Goal: Information Seeking & Learning: Learn about a topic

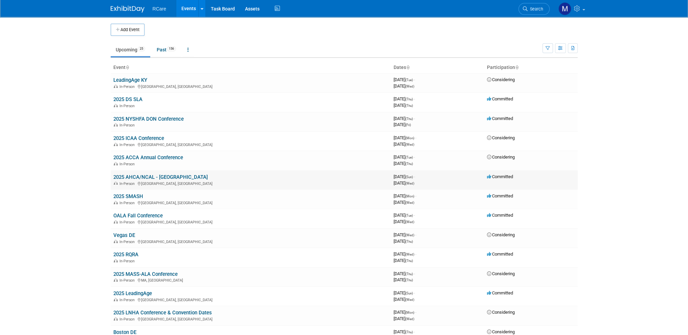
click at [139, 174] on link "2025 AHCA/NCAL - [GEOGRAPHIC_DATA]" at bounding box center [160, 177] width 94 height 6
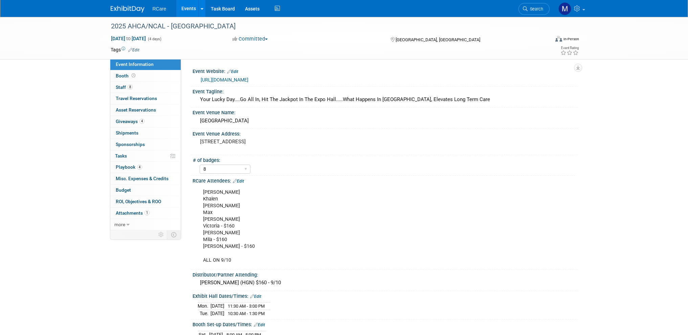
select select "8"
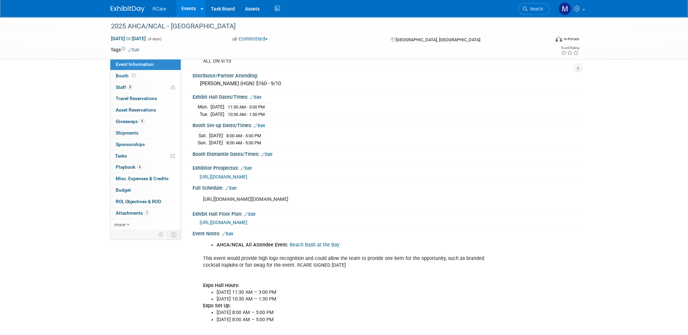
scroll to position [203, 0]
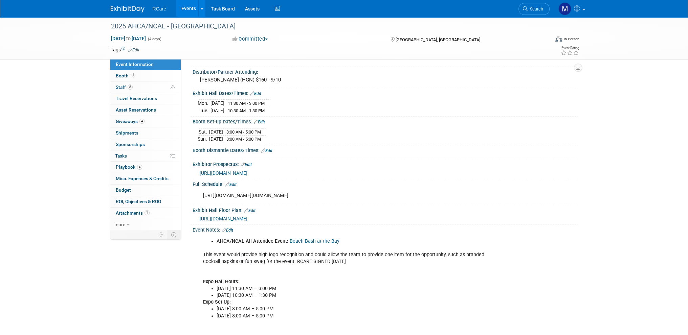
click at [247, 221] on span "https://www.conferenceharvester.com/floorplan/v2/index.asp?EventKey=LLSJNNZJ" at bounding box center [224, 218] width 48 height 5
click at [190, 8] on link "Events" at bounding box center [188, 8] width 25 height 17
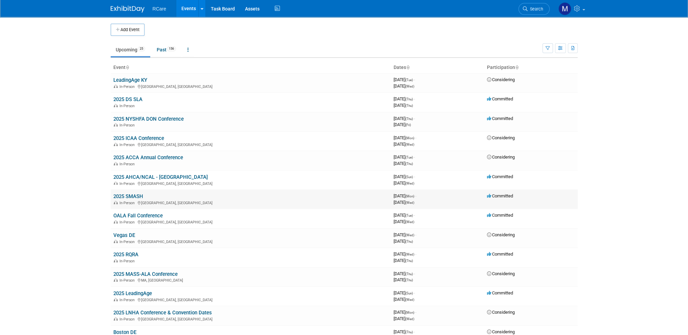
scroll to position [68, 0]
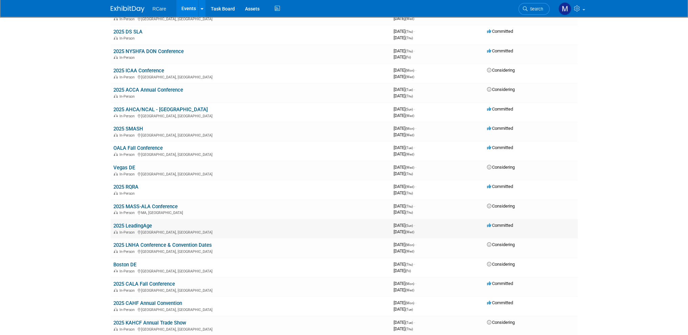
click at [143, 223] on link "2025 LeadingAge" at bounding box center [132, 226] width 39 height 6
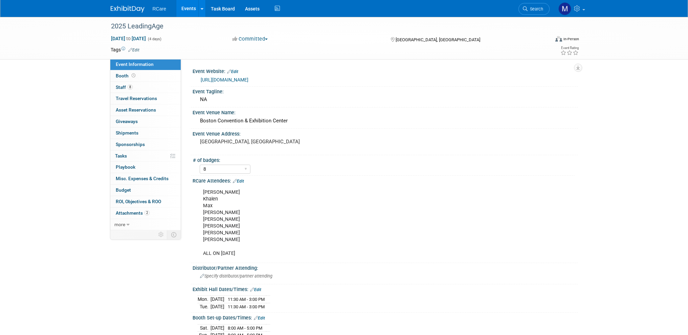
select select "8"
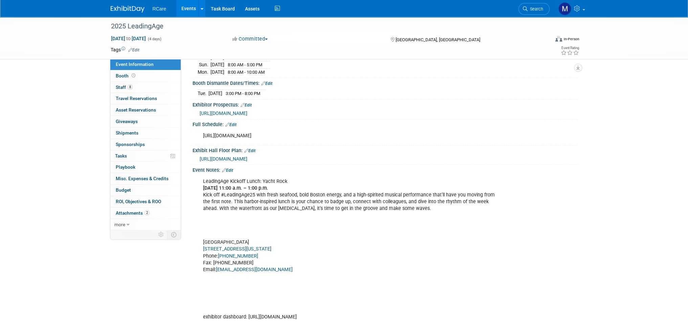
scroll to position [304, 0]
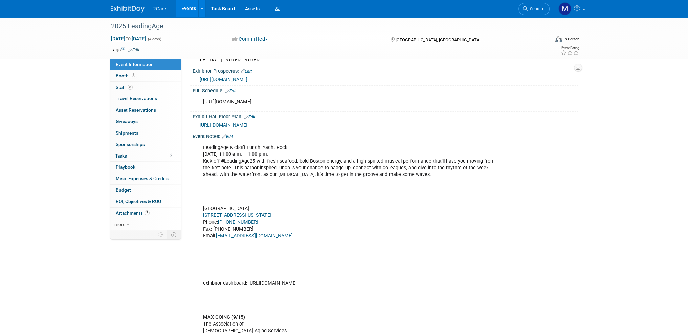
click at [247, 122] on span "https://laam25.mapyourshow.com/8_0/exhview/index.cfm" at bounding box center [224, 124] width 48 height 5
